Goal: Task Accomplishment & Management: Manage account settings

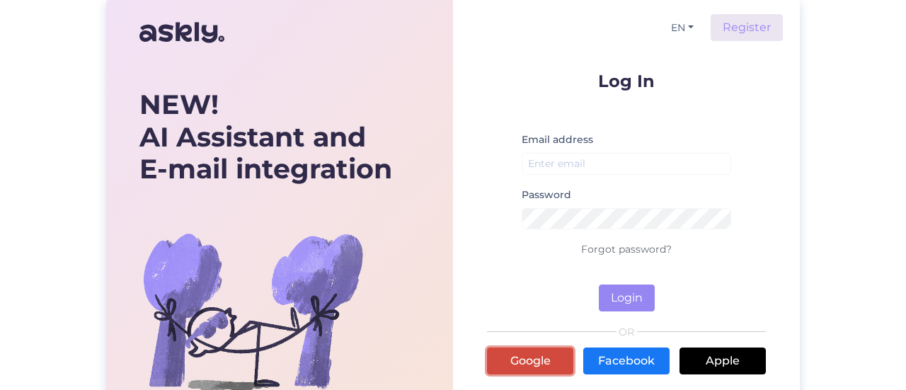
click at [554, 356] on link "Google" at bounding box center [530, 361] width 86 height 27
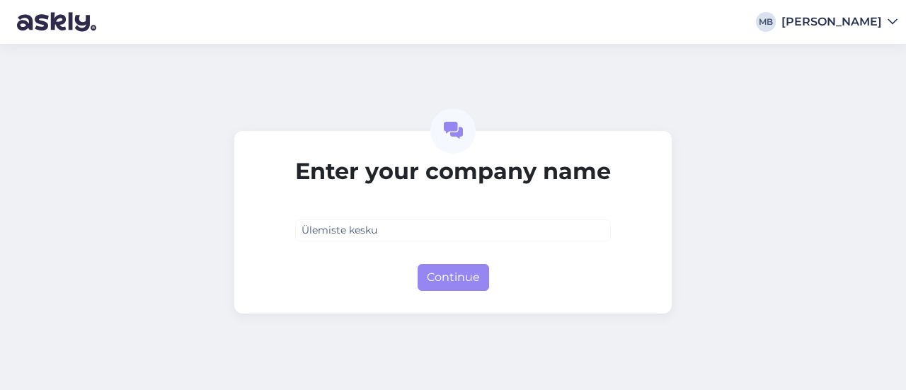
type input "Ülemiste keskus"
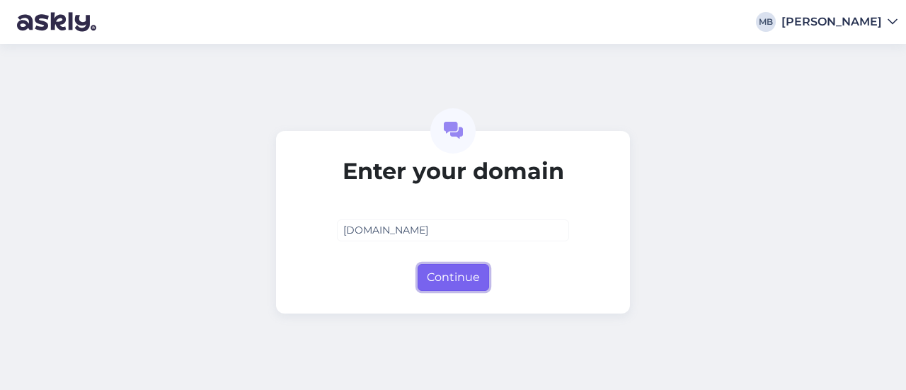
click at [472, 275] on button "Continue" at bounding box center [454, 277] width 72 height 27
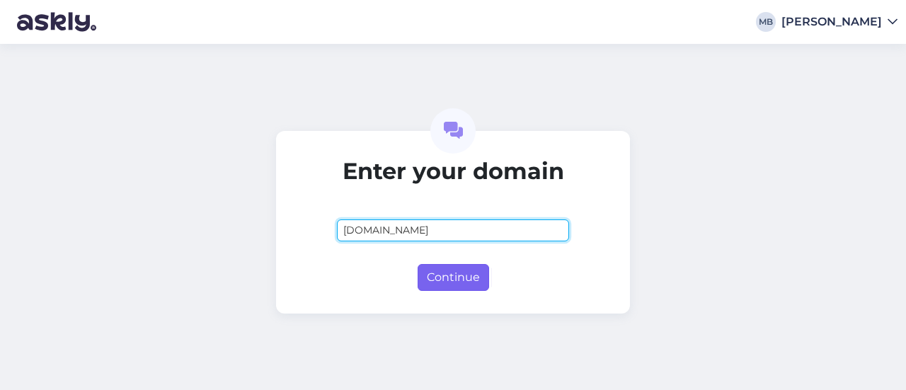
type input "ulemiste.ee"
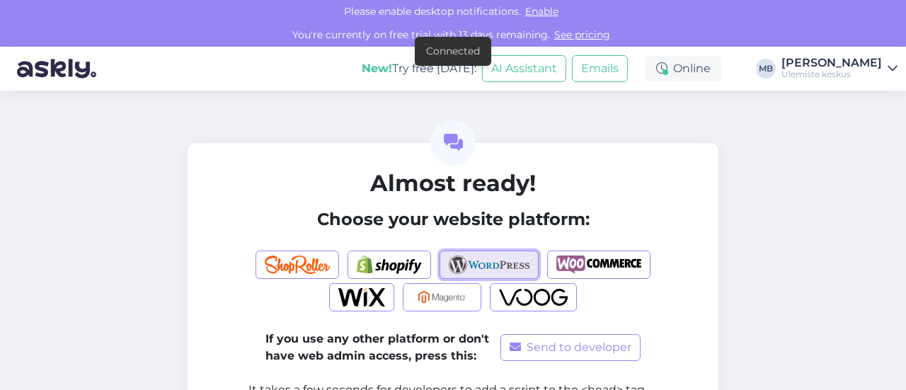
click at [494, 258] on img "button" at bounding box center [489, 265] width 81 height 18
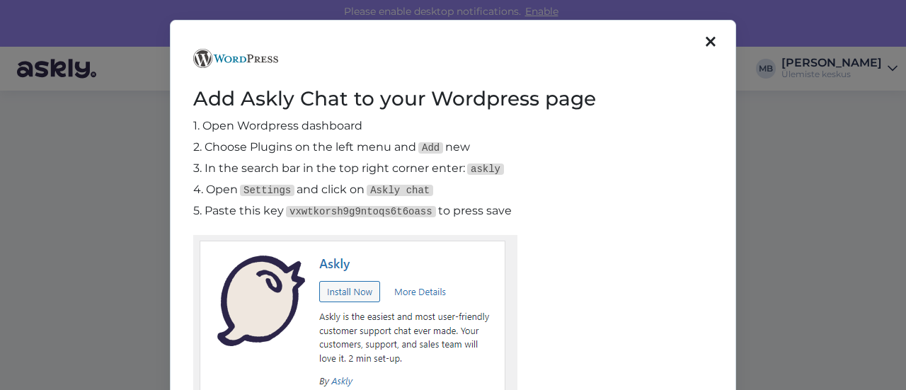
click at [708, 40] on icon at bounding box center [711, 43] width 10 height 16
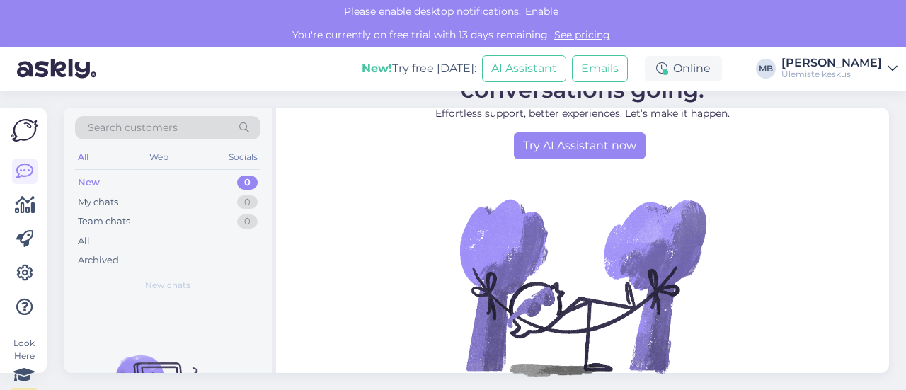
click at [826, 67] on div "Marianne Beaujon" at bounding box center [832, 62] width 101 height 11
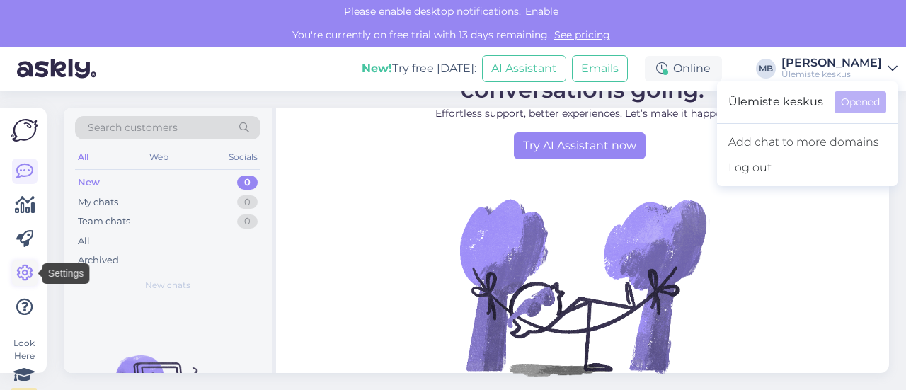
click at [27, 272] on icon at bounding box center [24, 273] width 17 height 17
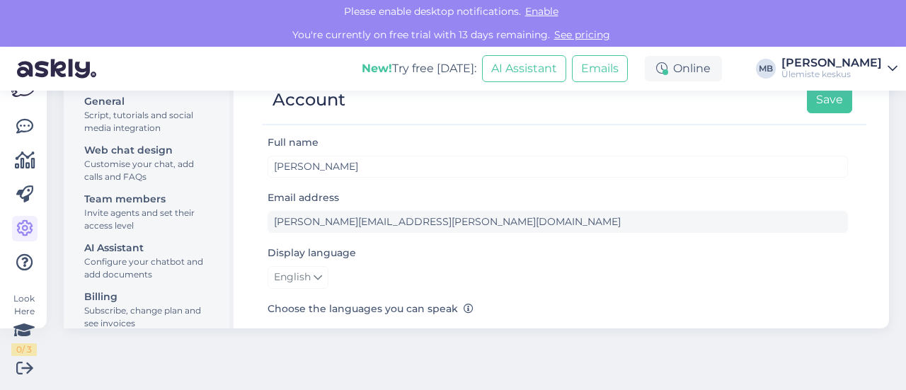
scroll to position [177, 0]
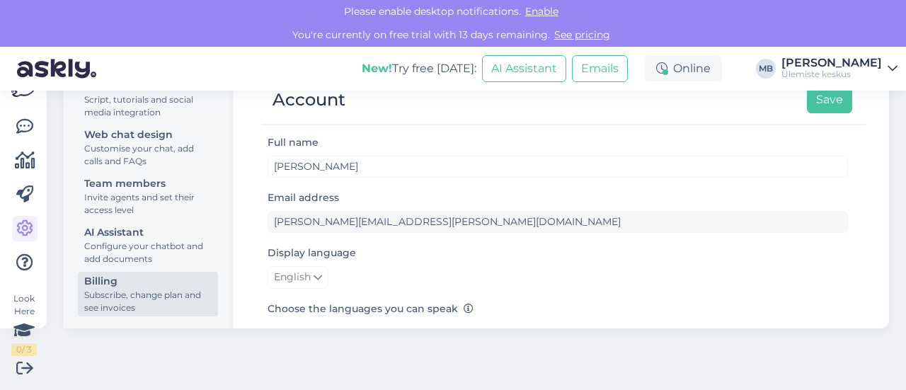
click at [126, 292] on div "Subscribe, change plan and see invoices" at bounding box center [147, 301] width 127 height 25
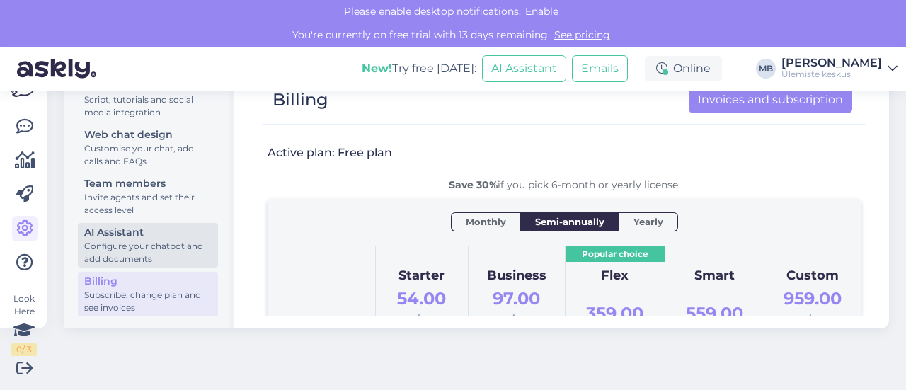
click at [142, 239] on div "AI Assistant" at bounding box center [147, 232] width 127 height 15
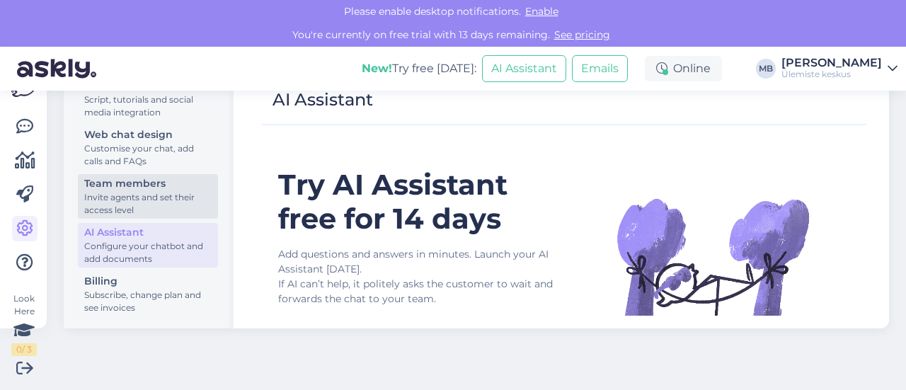
click at [160, 203] on div "Invite agents and set their access level" at bounding box center [147, 203] width 127 height 25
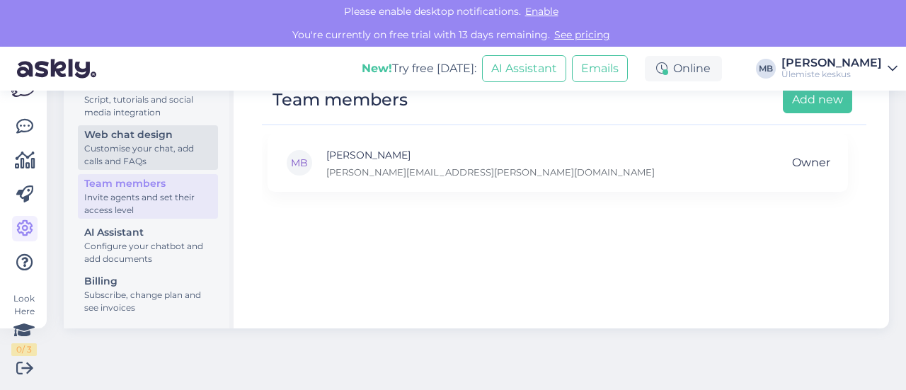
click at [137, 148] on div "Customise your chat, add calls and FAQs" at bounding box center [147, 154] width 127 height 25
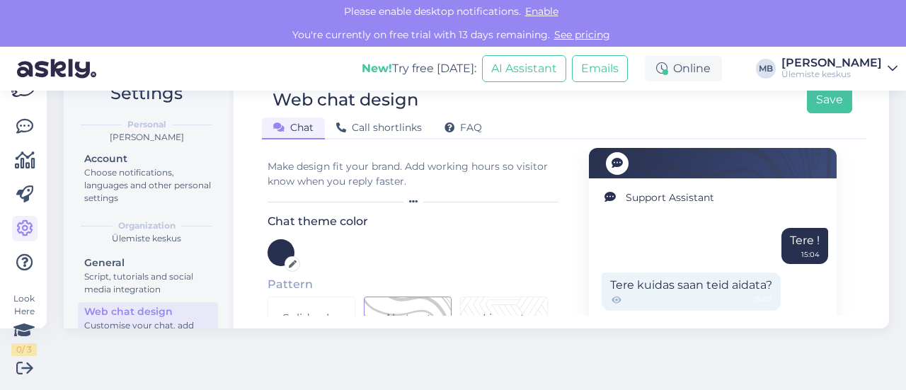
click at [894, 72] on icon at bounding box center [893, 68] width 10 height 11
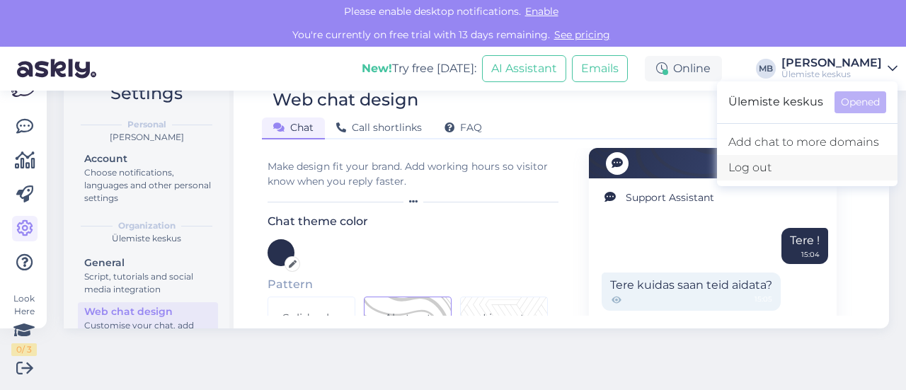
click at [749, 167] on div "Log out" at bounding box center [807, 167] width 181 height 25
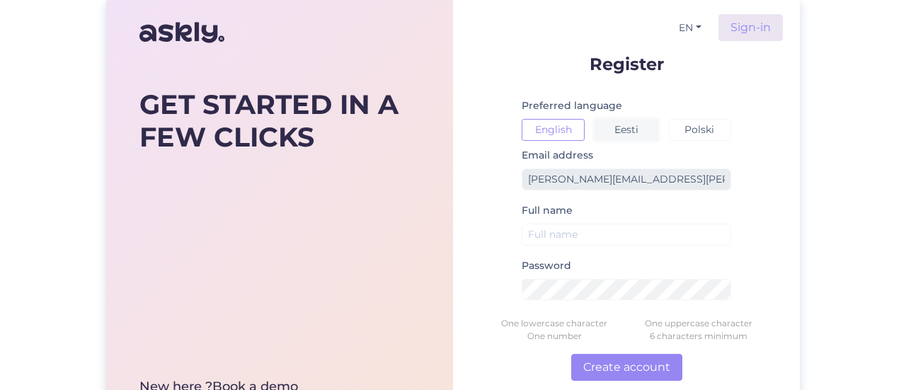
click at [626, 135] on button "Eesti" at bounding box center [626, 130] width 63 height 22
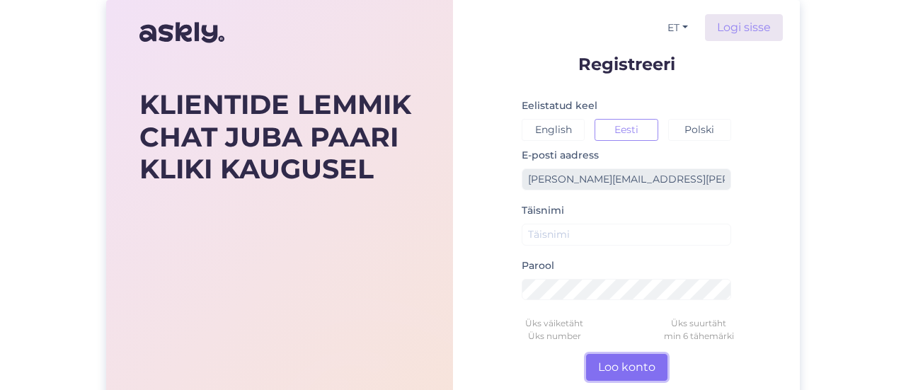
click at [630, 365] on button "Loo konto" at bounding box center [626, 367] width 81 height 27
click at [851, 271] on div "KLIENTIDE LEMMIK CHAT JUBA PAARI KLIKI KAUGUSEL Kas oled Askly demo näinud? Kui…" at bounding box center [453, 269] width 906 height 539
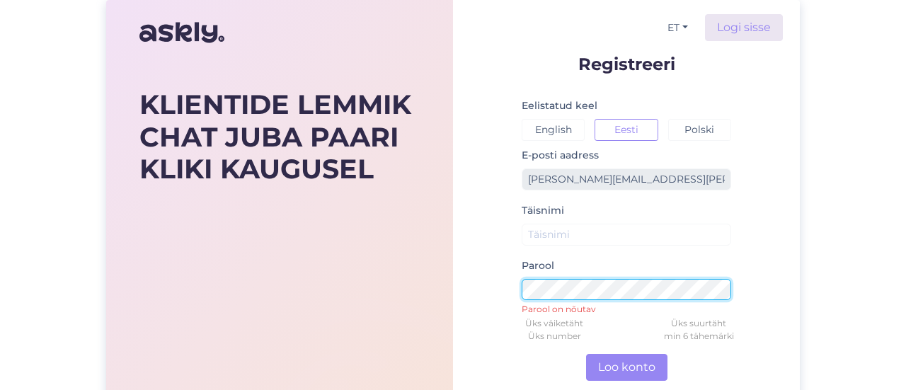
click at [500, 290] on form "Registreeri Eelistatud keel English Eesti Polski E-posti aadress marianne.beauj…" at bounding box center [626, 291] width 279 height 472
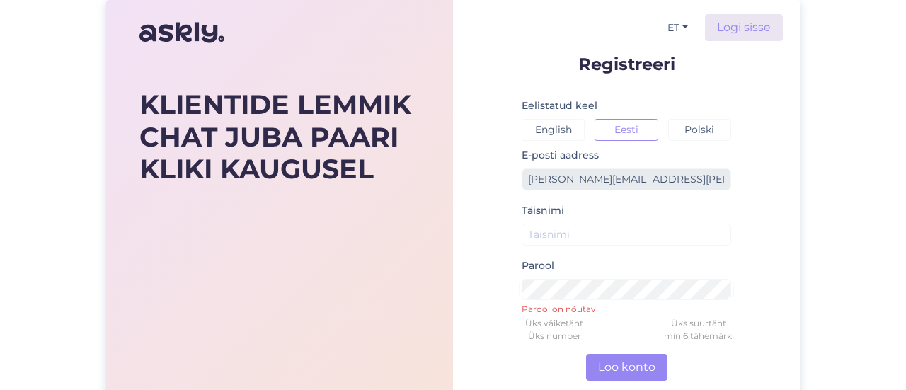
click at [820, 238] on div "KLIENTIDE LEMMIK CHAT JUBA PAARI KLIKI KAUGUSEL Kas oled Askly demo näinud? Kui…" at bounding box center [453, 269] width 906 height 539
click at [622, 365] on button "Loo konto" at bounding box center [626, 367] width 81 height 27
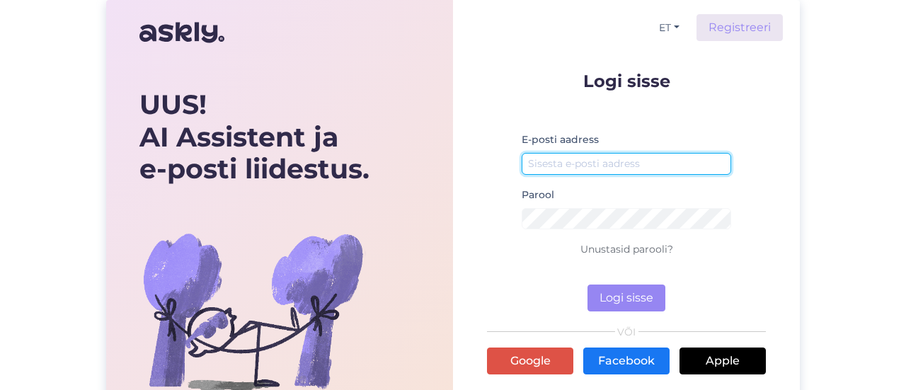
click at [602, 164] on input "email" at bounding box center [627, 164] width 210 height 22
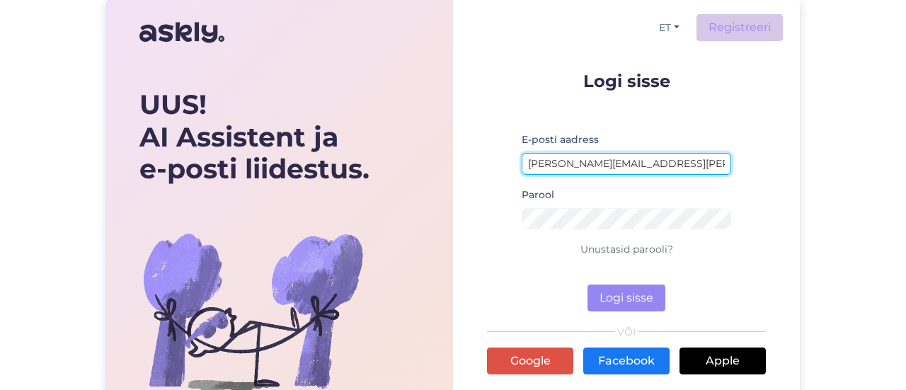
type input "[PERSON_NAME][EMAIL_ADDRESS][PERSON_NAME][DOMAIN_NAME]"
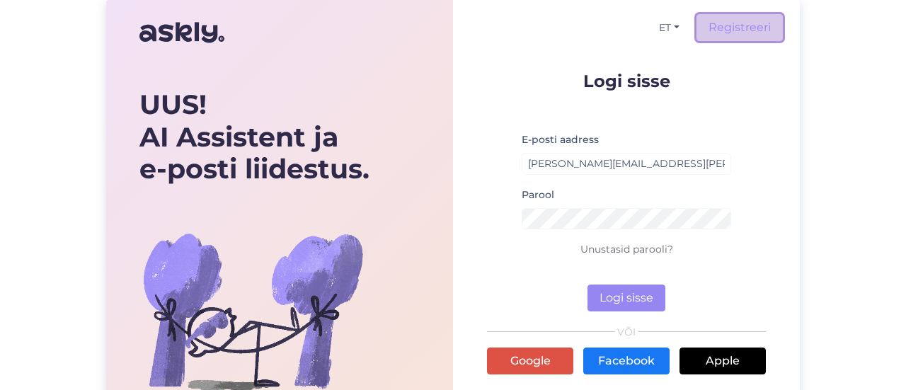
click at [730, 25] on link "Registreeri" at bounding box center [740, 27] width 86 height 27
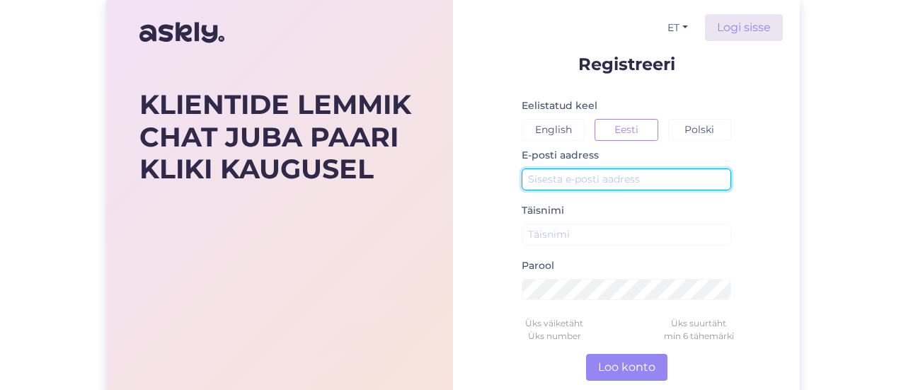
click at [598, 179] on input "text" at bounding box center [627, 180] width 210 height 22
type input "[PERSON_NAME][EMAIL_ADDRESS][PERSON_NAME][DOMAIN_NAME]"
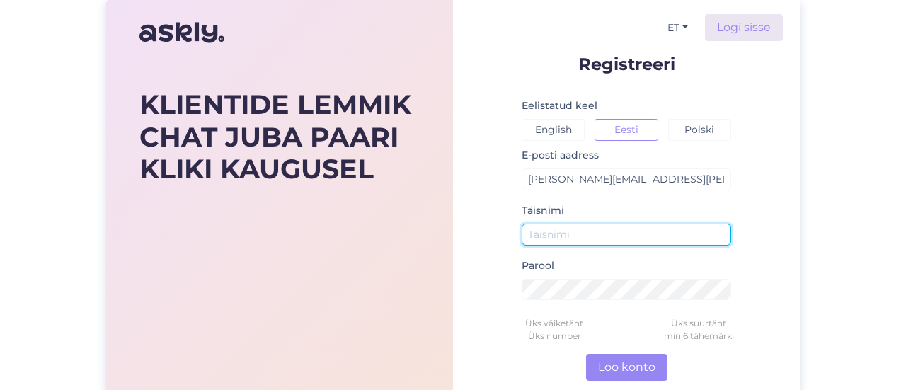
click at [613, 234] on input "text" at bounding box center [627, 235] width 210 height 22
type input "[PERSON_NAME]"
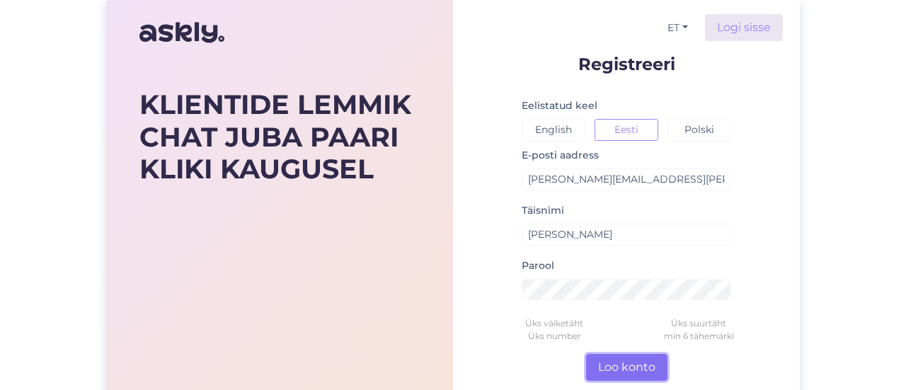
click at [630, 370] on button "Loo konto" at bounding box center [626, 367] width 81 height 27
